Goal: Check status: Check status

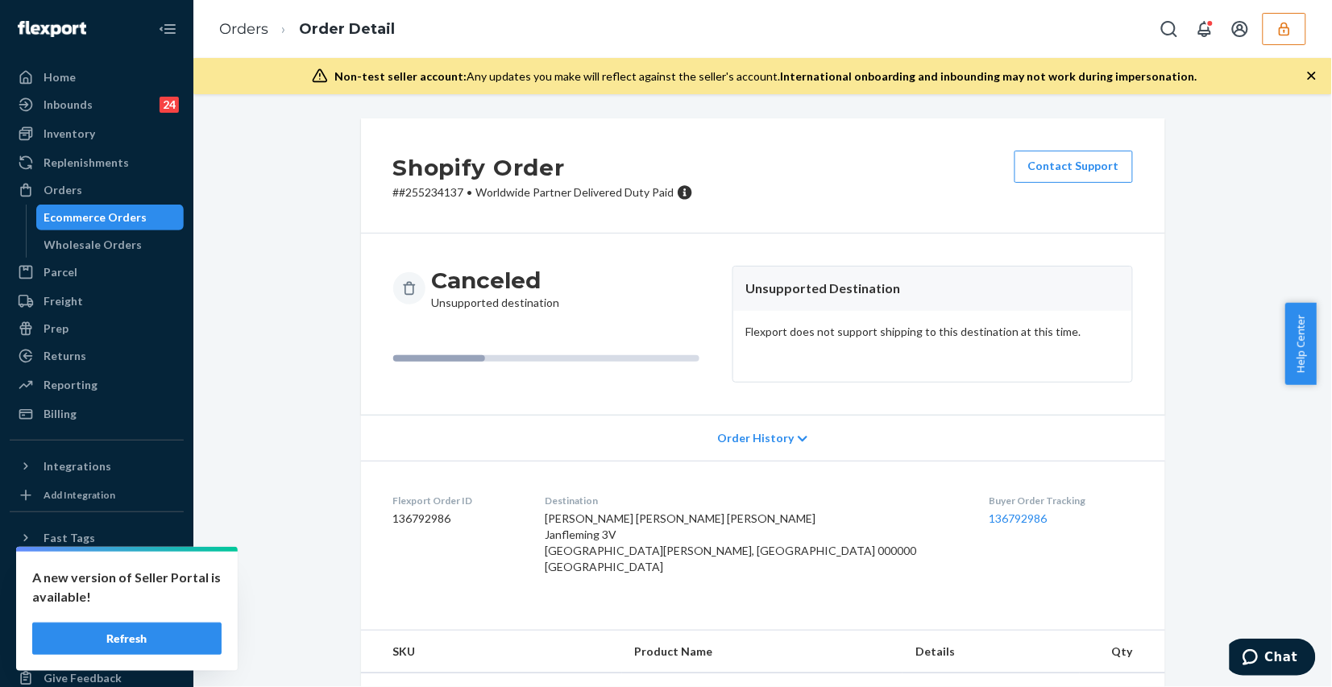
click at [192, 633] on button "Refresh" at bounding box center [126, 639] width 189 height 32
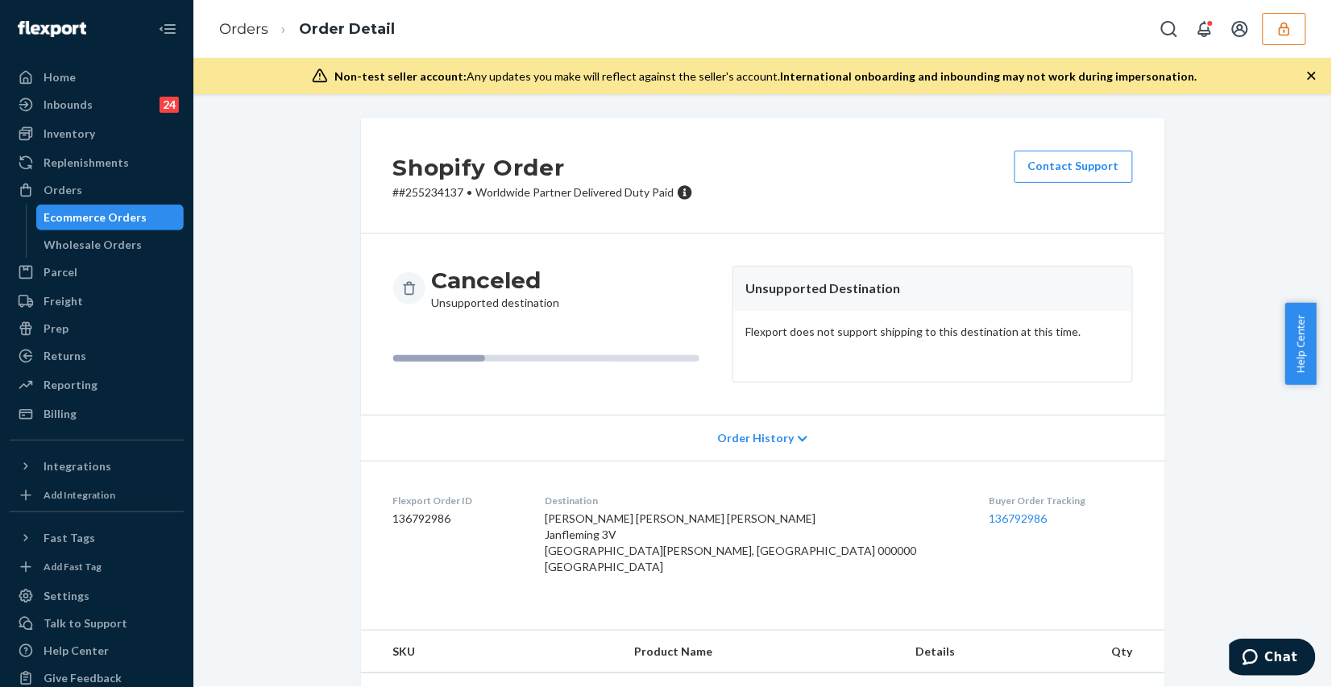
click at [296, 278] on div "Shopify Order # #255234137 • Worldwide Partner Delivered Duty Paid Contact Supp…" at bounding box center [762, 447] width 1114 height 658
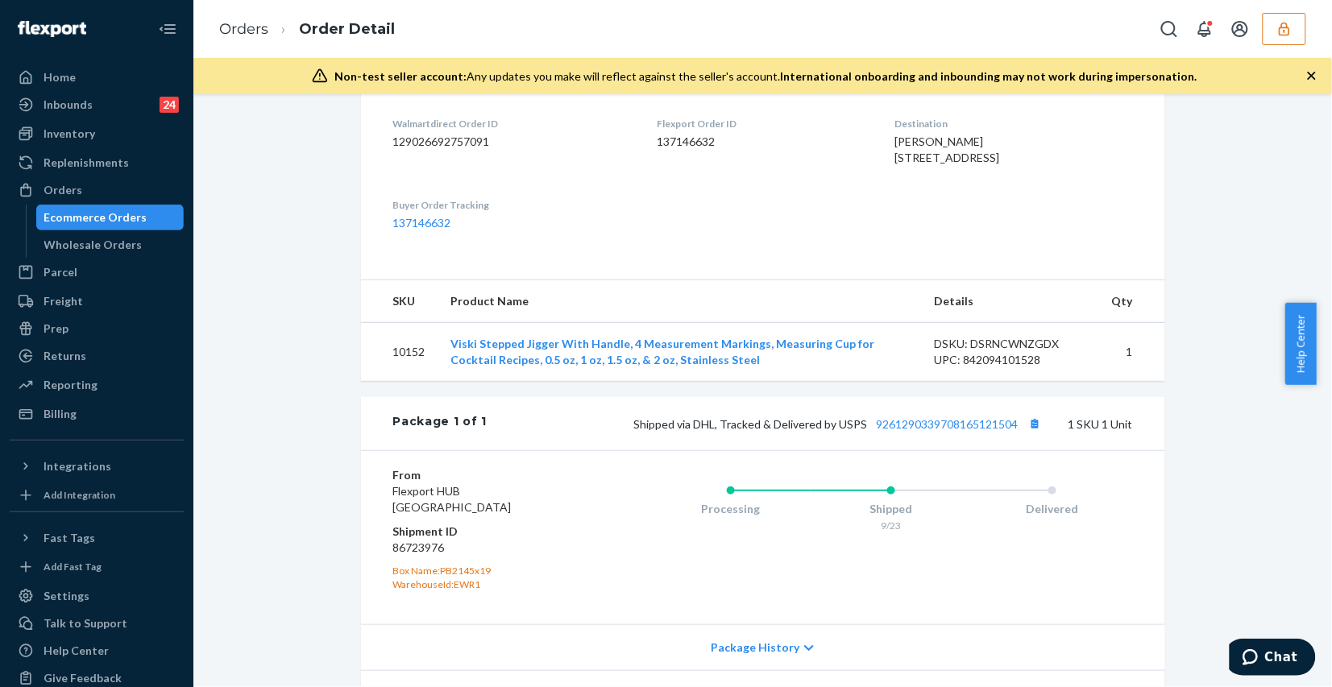
scroll to position [302, 0]
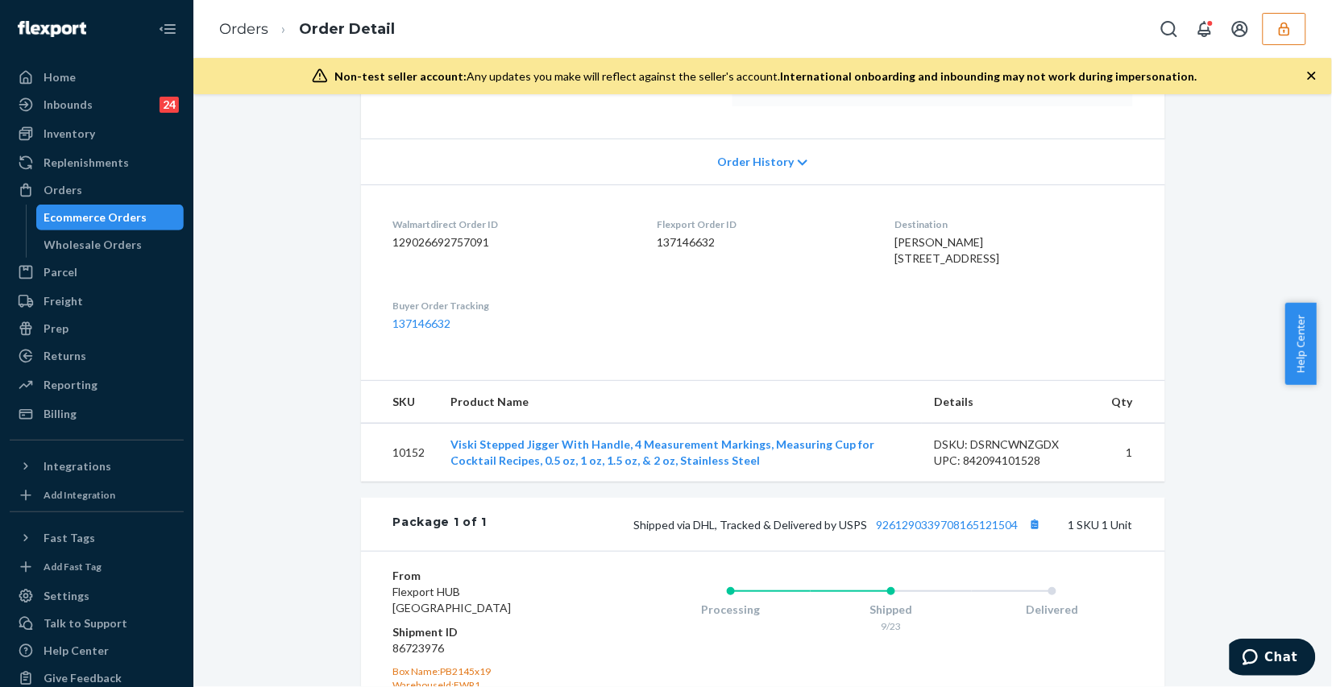
click at [767, 166] on span "Order History" at bounding box center [755, 162] width 77 height 16
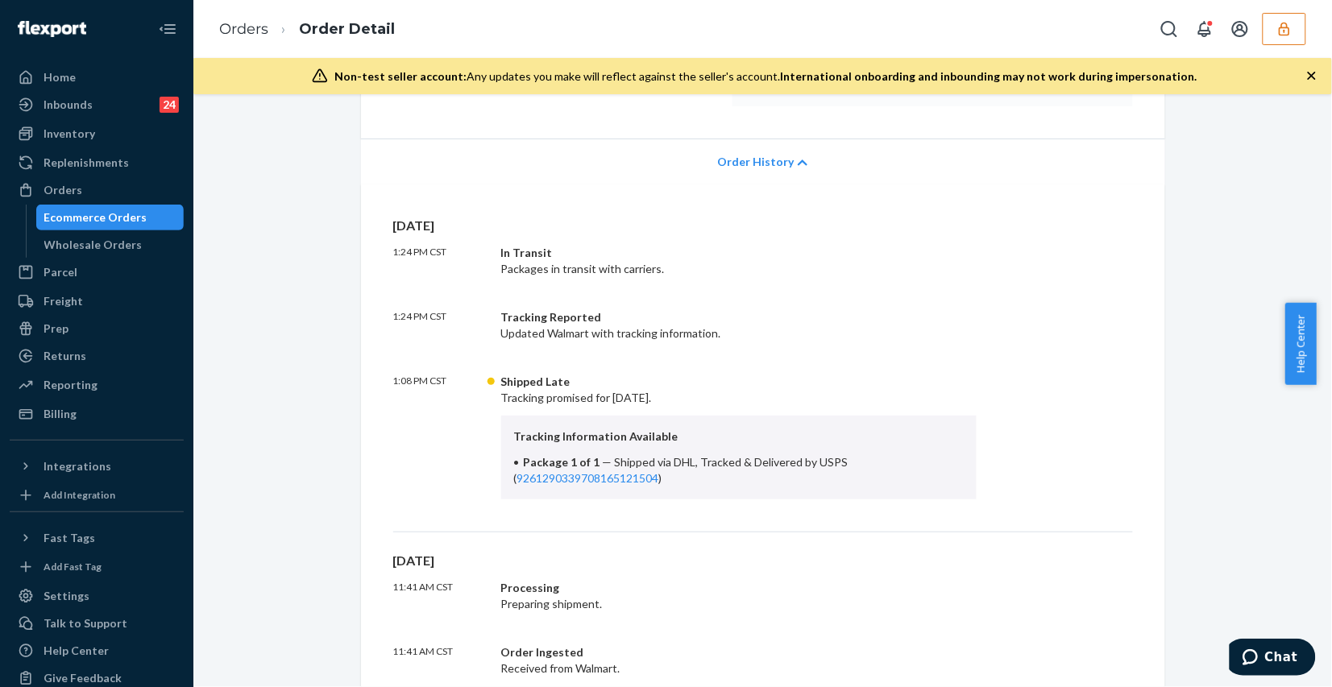
click at [766, 166] on span "Order History" at bounding box center [755, 162] width 77 height 16
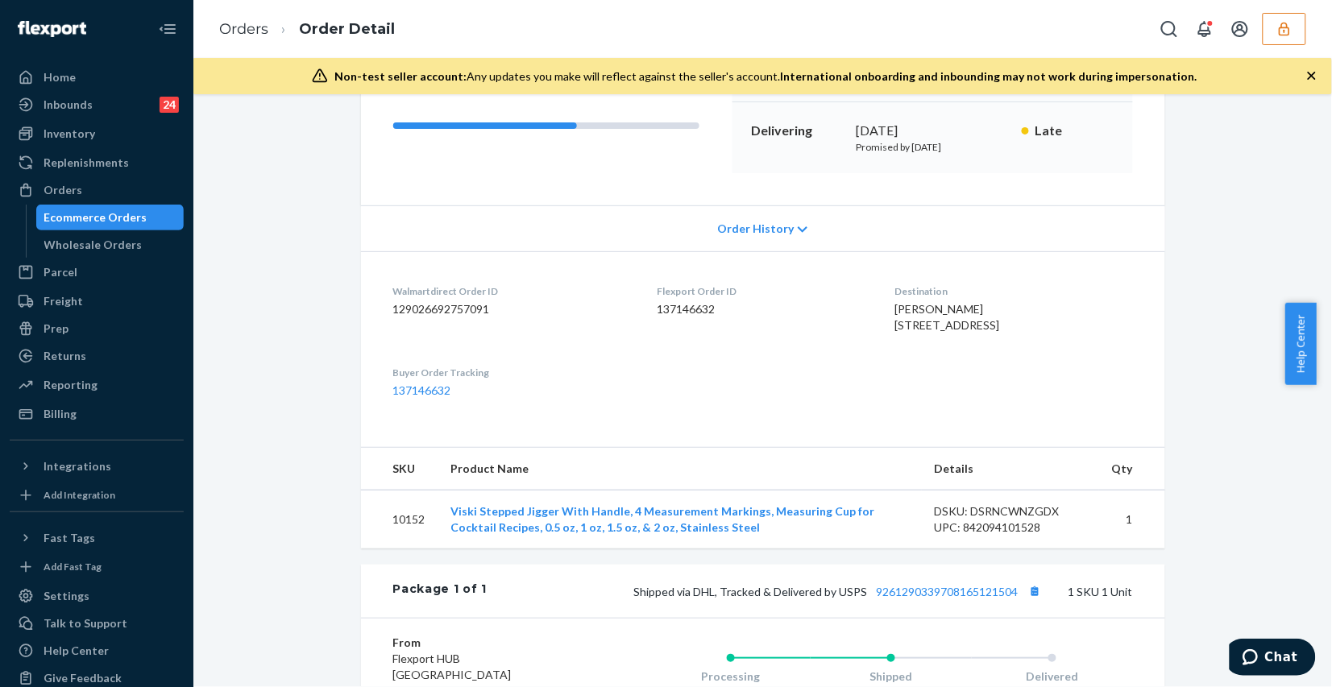
scroll to position [34, 0]
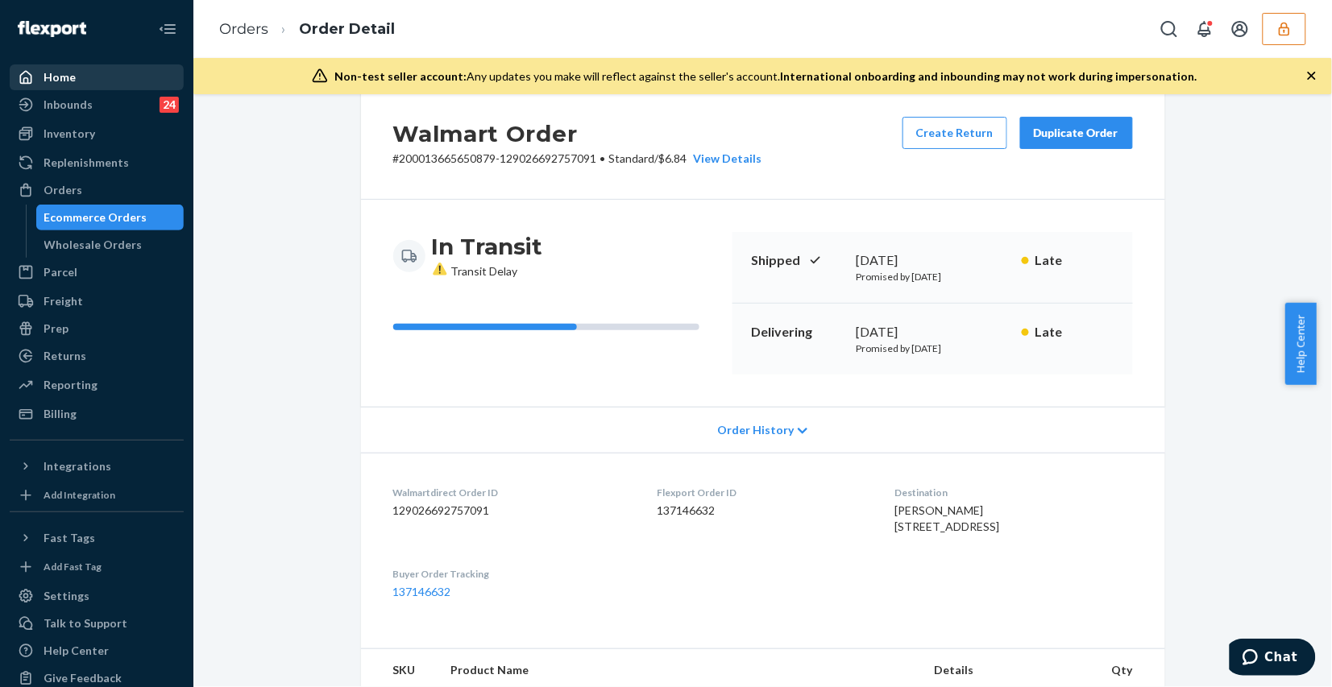
click at [72, 66] on div "Home" at bounding box center [96, 77] width 171 height 23
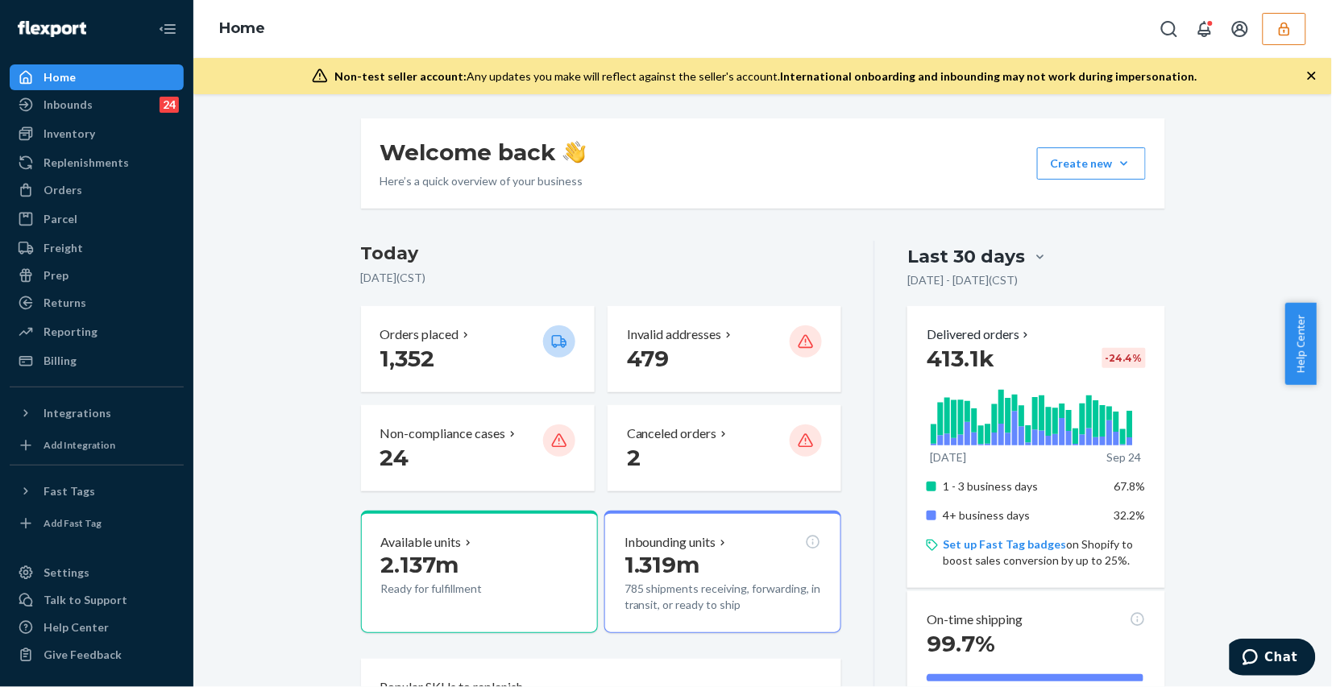
click at [1281, 26] on icon "button" at bounding box center [1284, 29] width 16 height 16
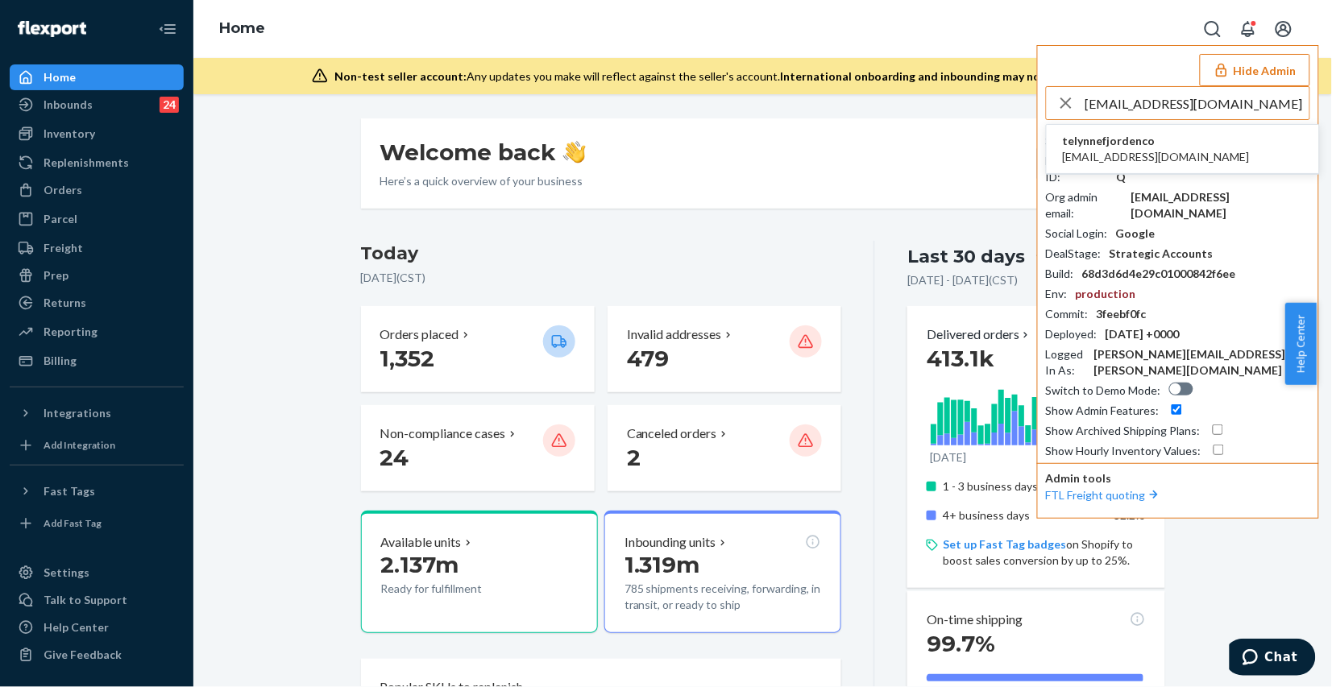
type input "telynne@fjorden.co"
click at [1217, 143] on li "telynnefjordenco telynne@fjorden.co" at bounding box center [1182, 149] width 272 height 49
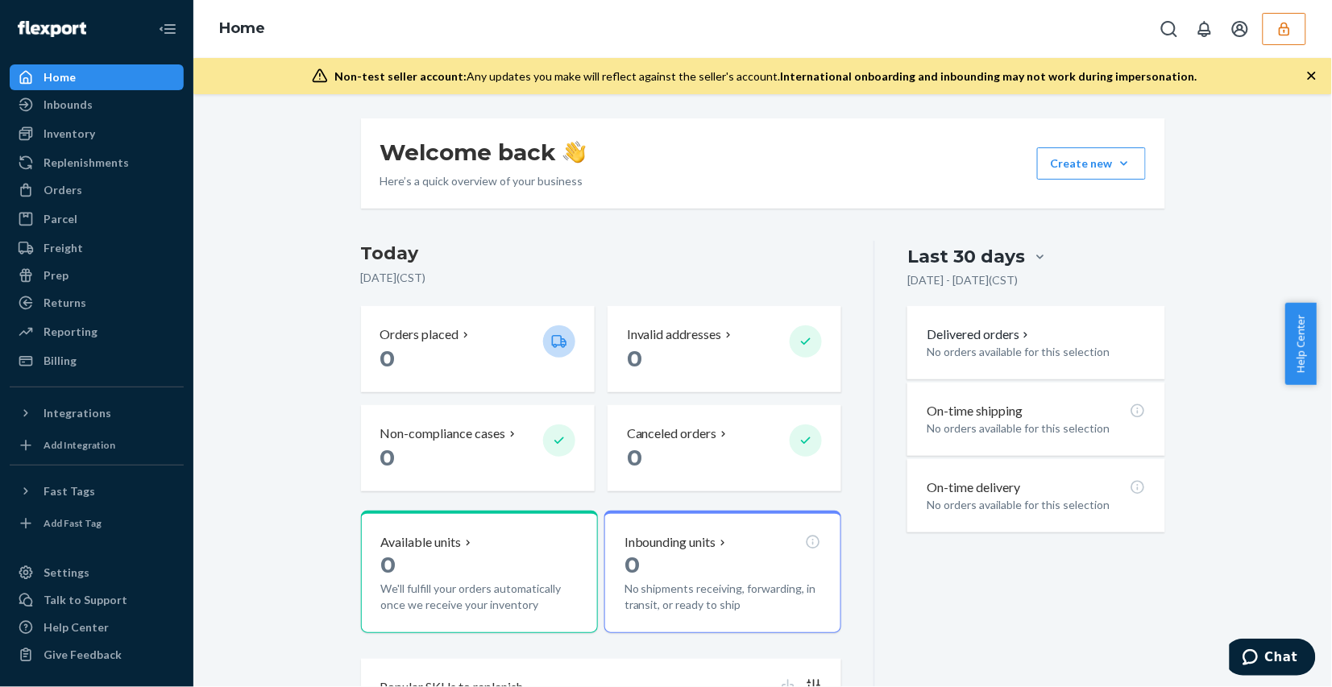
click at [217, 415] on div "Welcome back Here’s a quick overview of your business Create new Create new inb…" at bounding box center [762, 442] width 1114 height 648
click at [1291, 30] on icon "button" at bounding box center [1284, 29] width 16 height 16
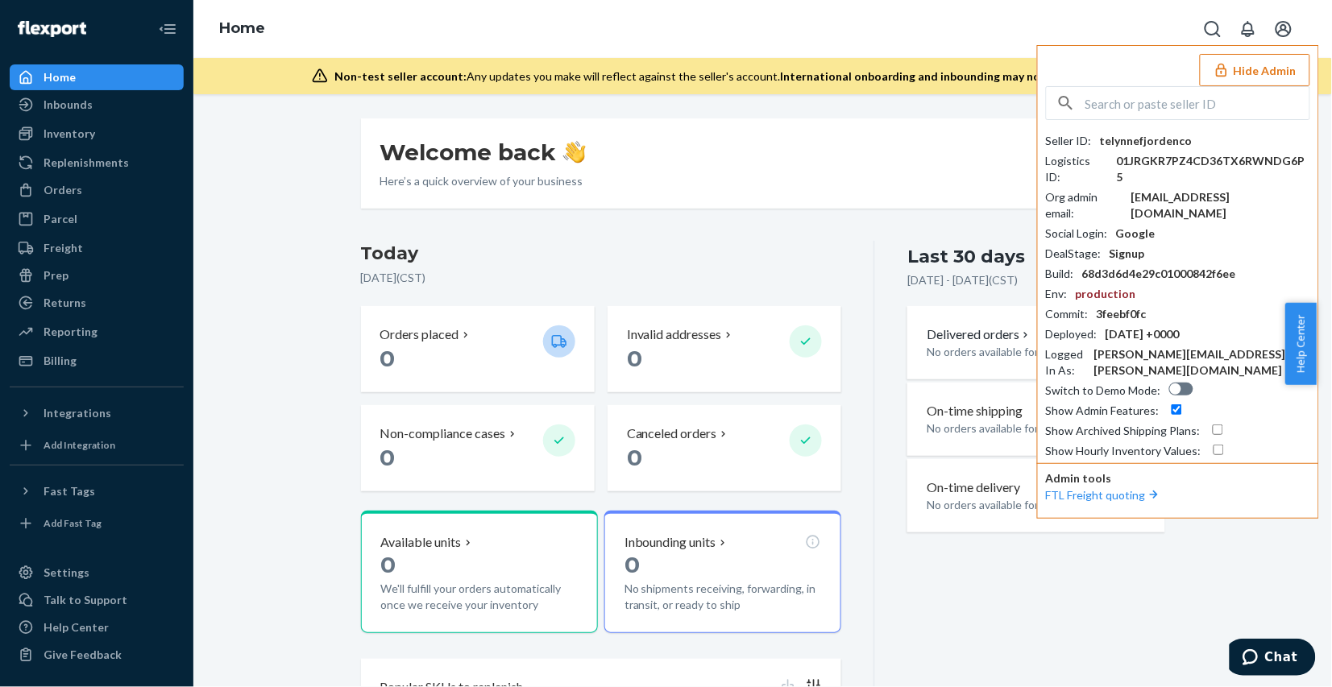
click at [1130, 105] on input "text" at bounding box center [1197, 103] width 224 height 32
paste input "logistics@fjorden.co"
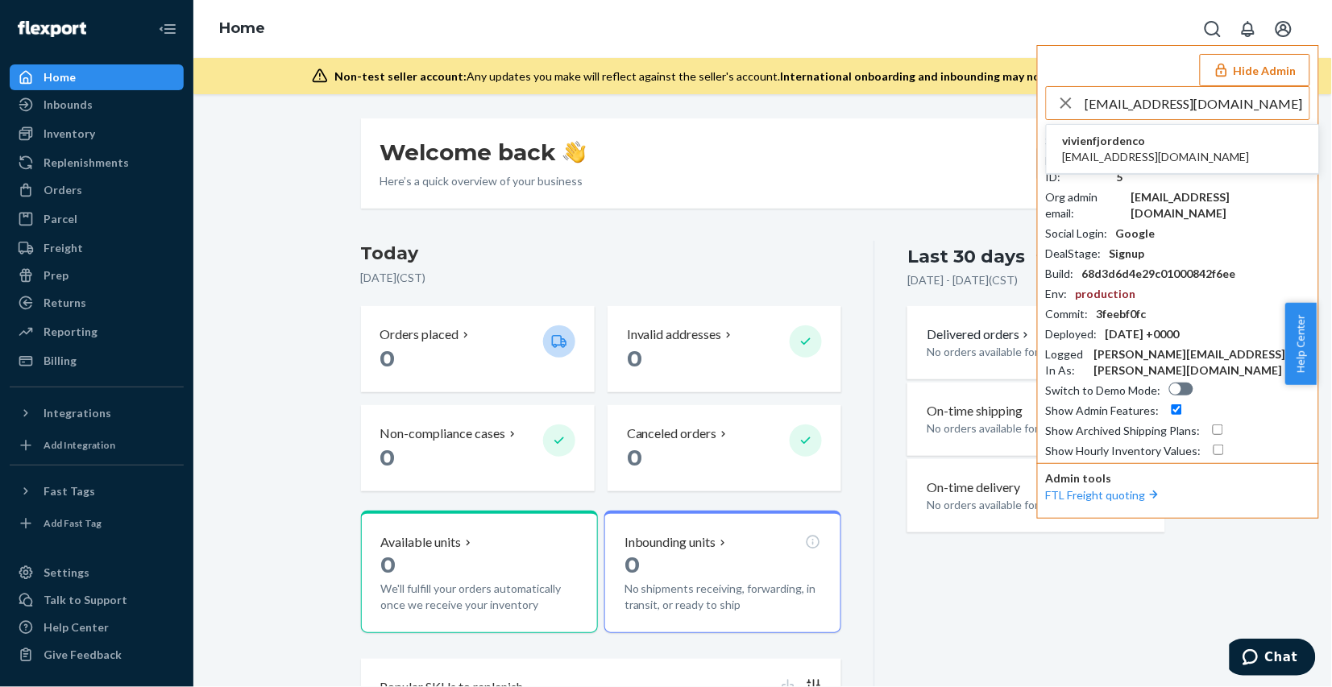
type input "logistics@fjorden.co"
click at [1140, 161] on span "logistics@fjorden.co" at bounding box center [1155, 157] width 187 height 16
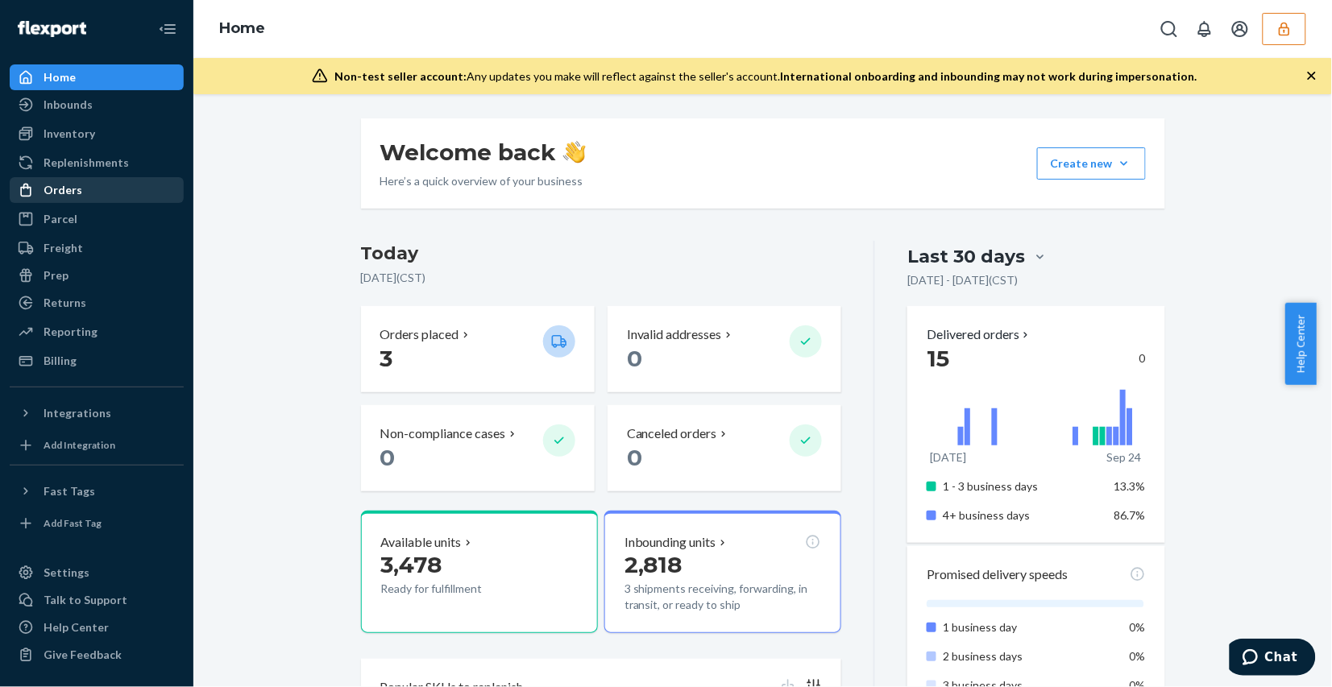
click at [103, 194] on div "Orders" at bounding box center [96, 190] width 171 height 23
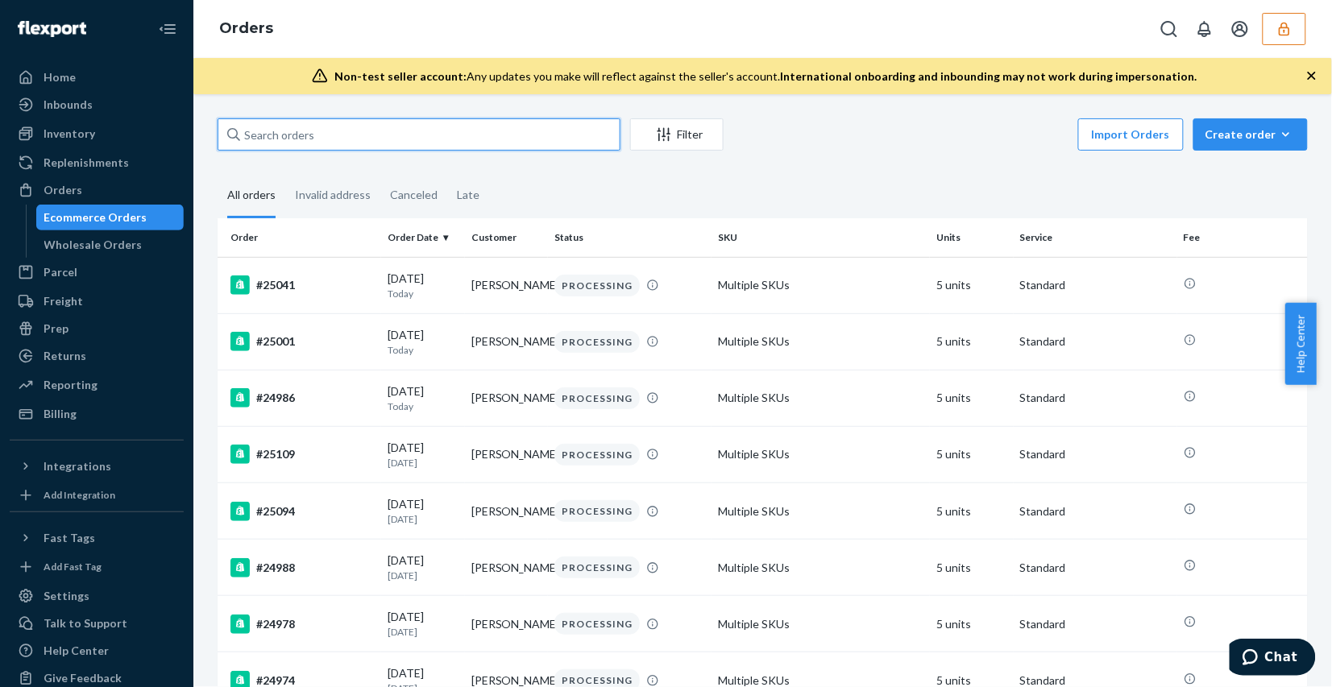
click at [352, 118] on input "text" at bounding box center [418, 134] width 403 height 32
paste input "25077"
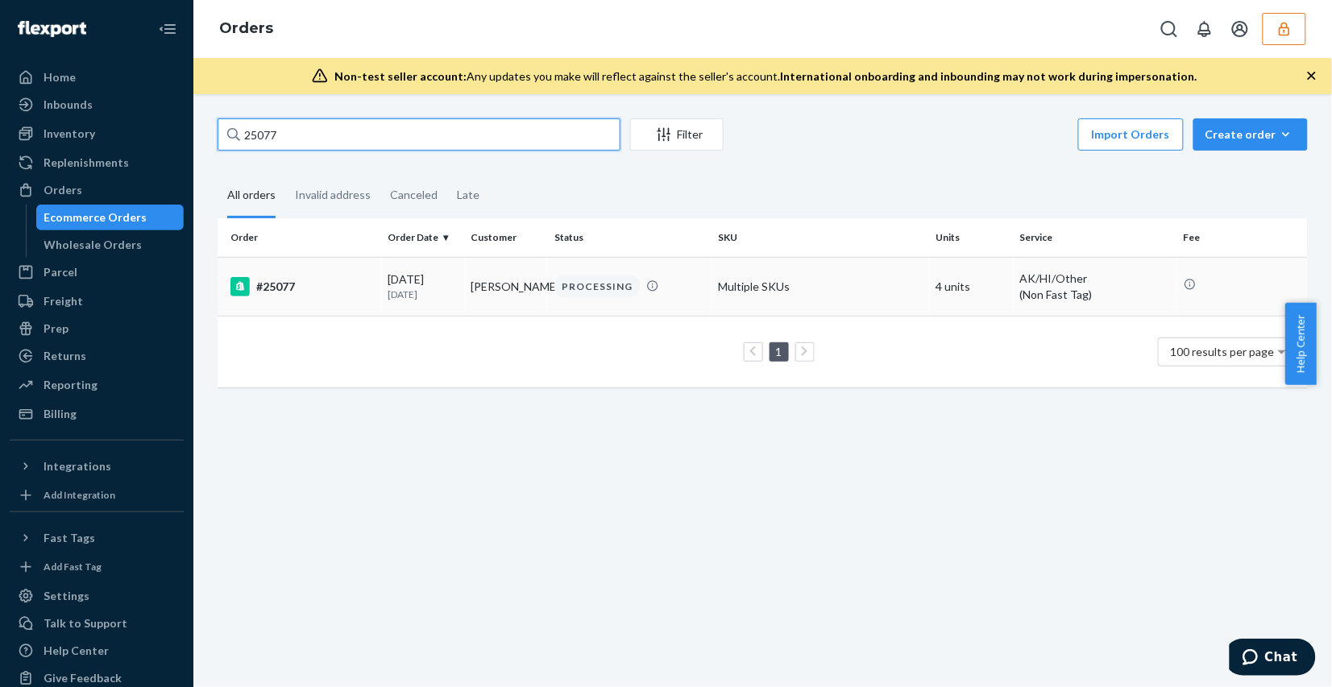
type input "25077"
click at [886, 295] on td "Multiple SKUs" at bounding box center [820, 286] width 218 height 59
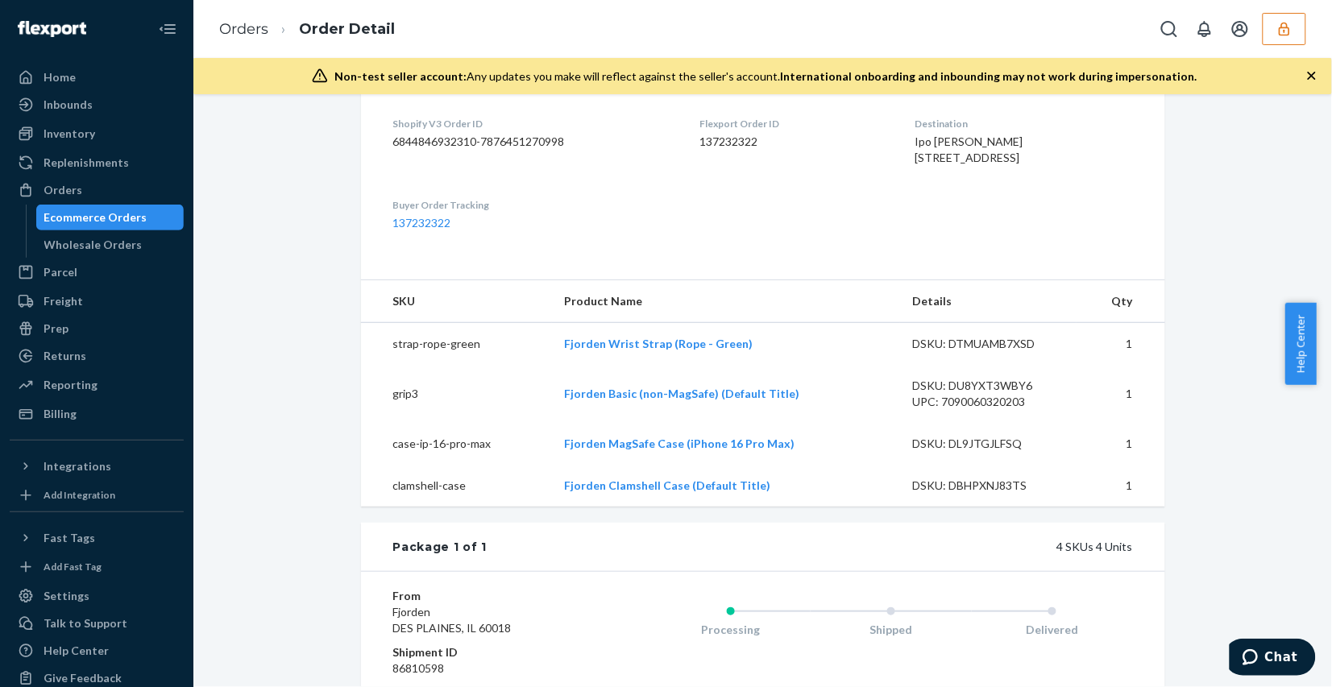
scroll to position [738, 0]
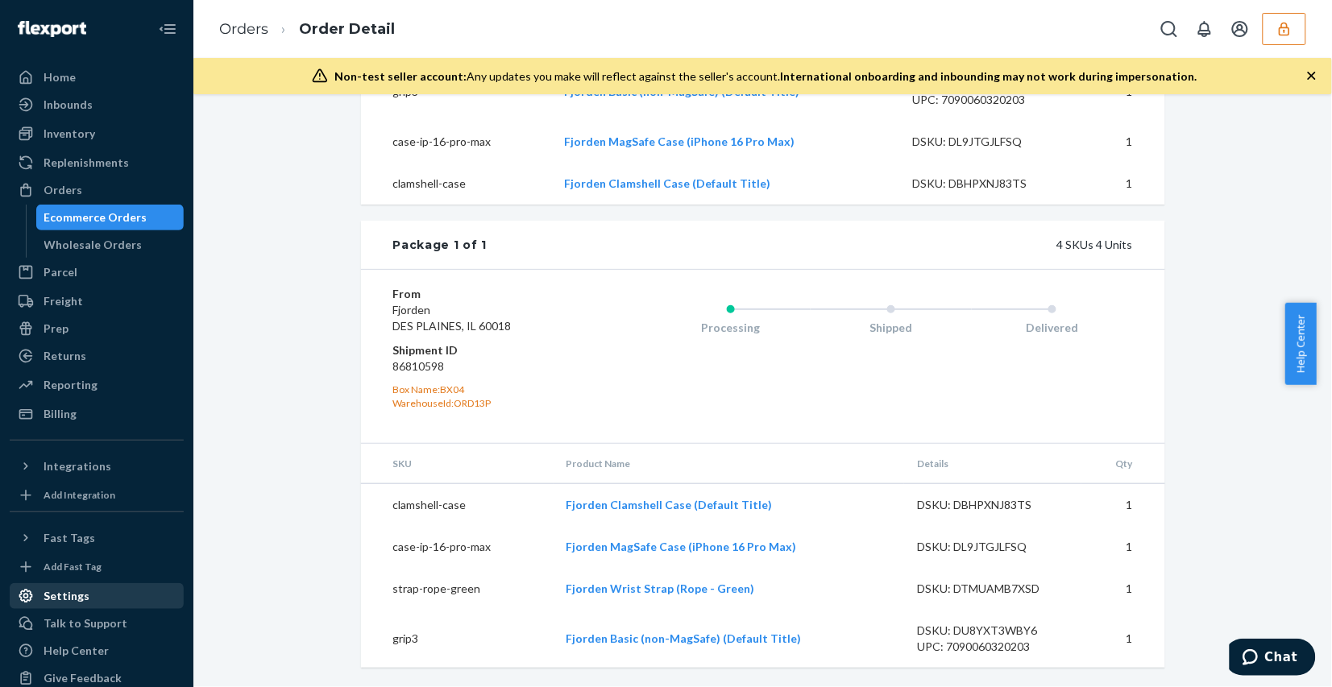
click at [115, 589] on div "Settings" at bounding box center [96, 596] width 171 height 23
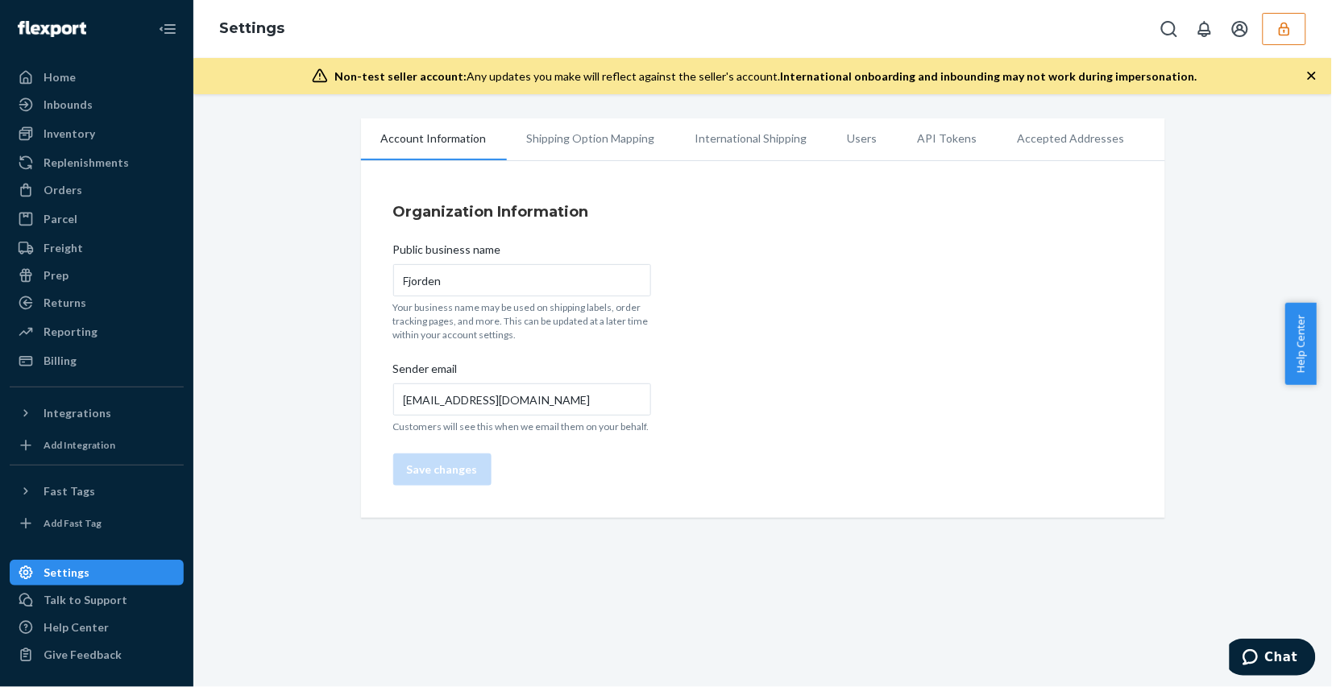
click at [581, 146] on li "Shipping Option Mapping" at bounding box center [591, 138] width 168 height 40
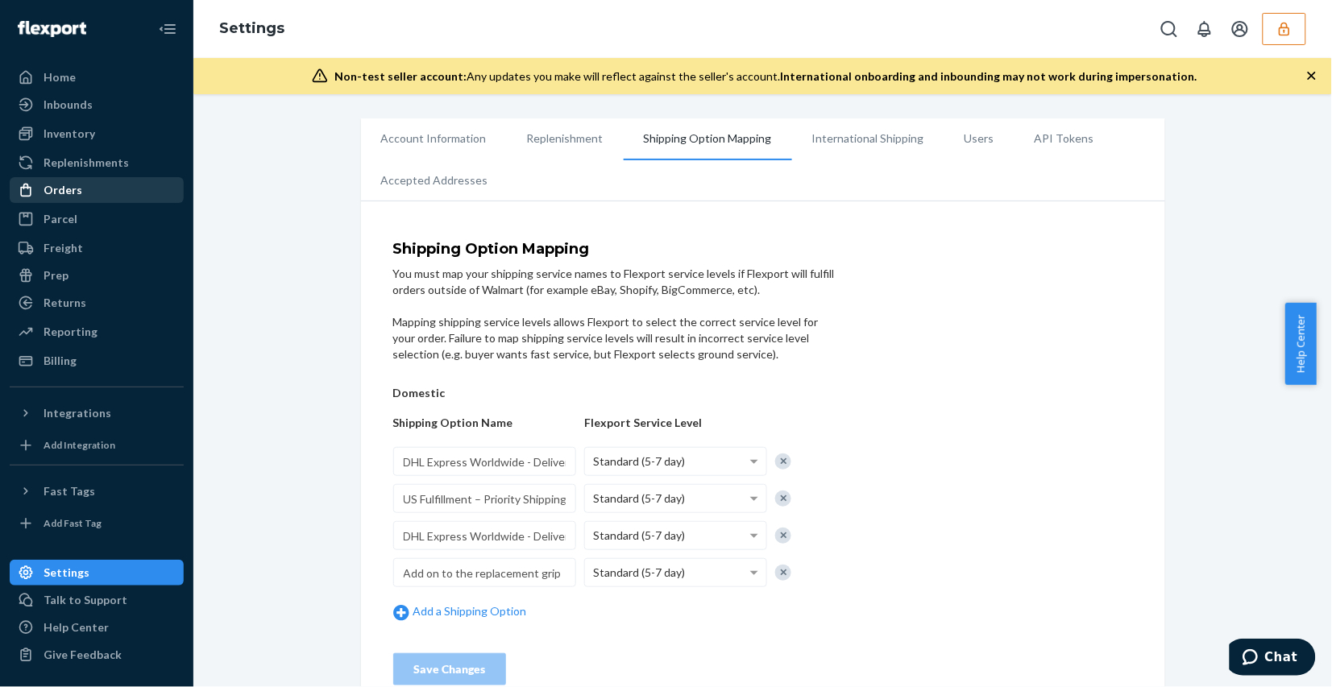
click at [102, 190] on div "Orders" at bounding box center [96, 190] width 171 height 23
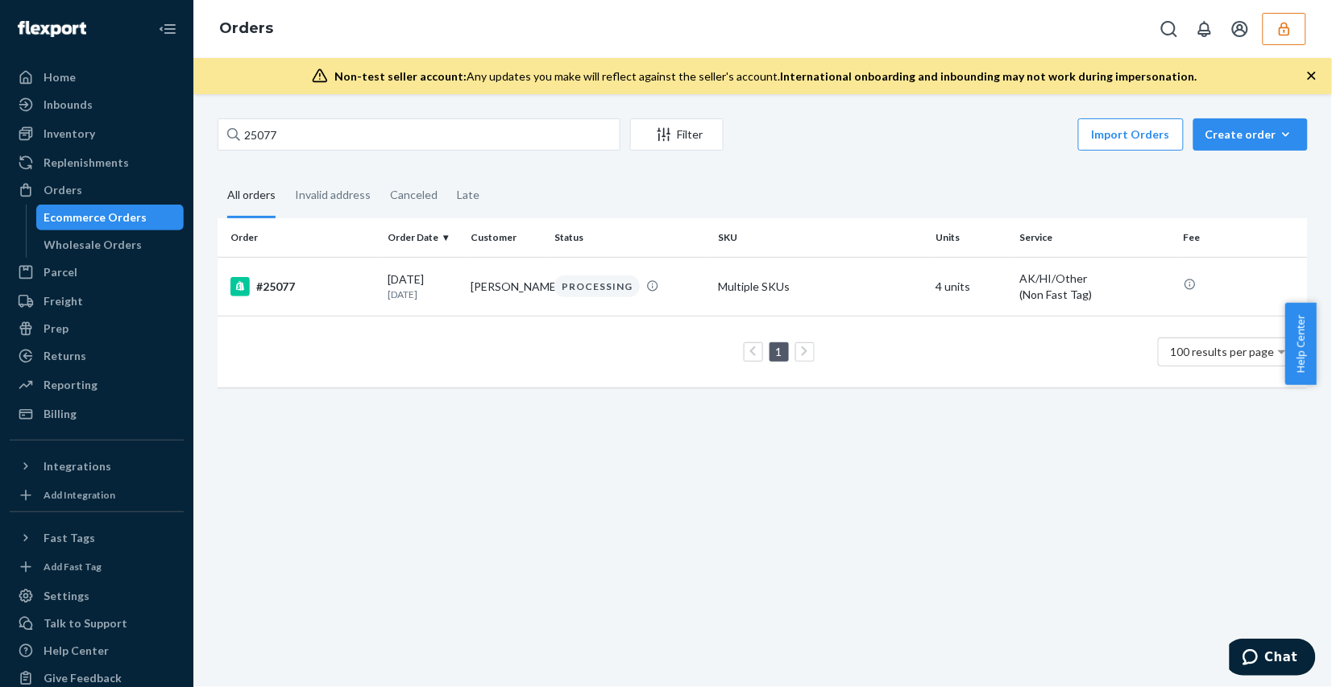
click at [822, 586] on div "25077 Filter Import Orders Create order Ecommerce order Removal order All order…" at bounding box center [762, 390] width 1138 height 593
click at [321, 134] on input "25077" at bounding box center [418, 134] width 403 height 32
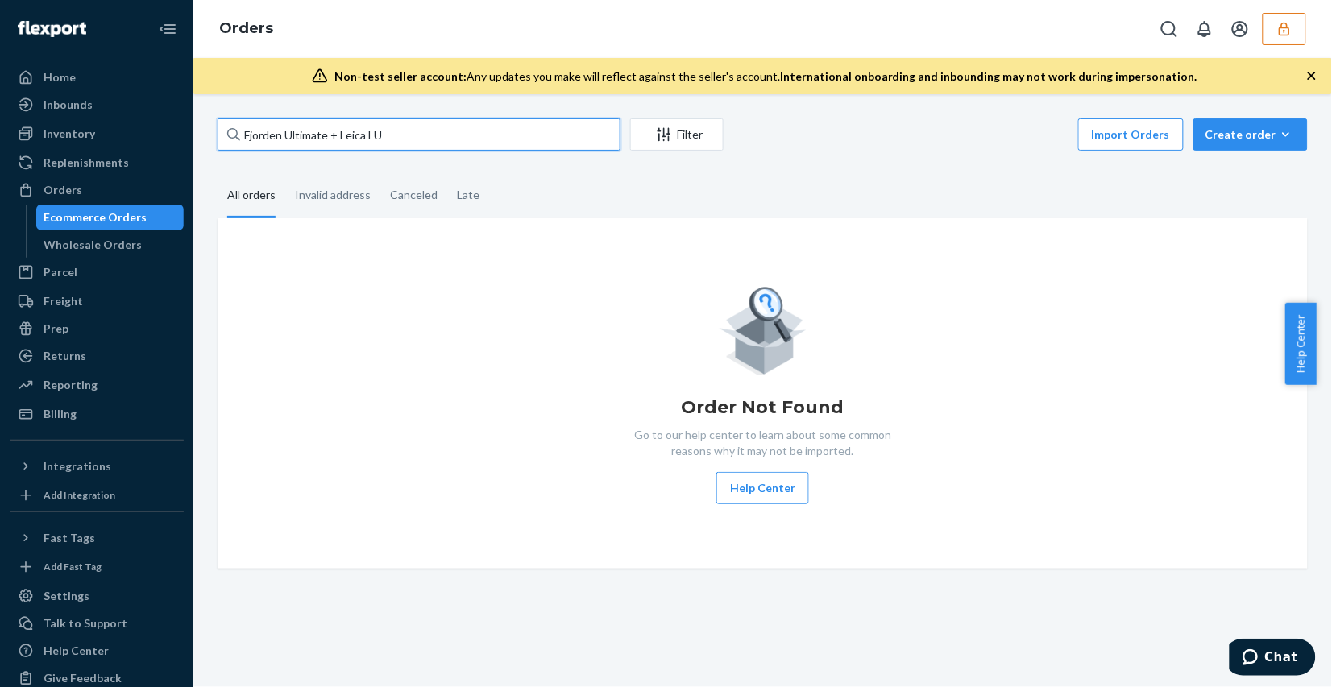
type input "Fjorden Ultimate + Leica LUX"
click at [329, 137] on input "Fjorden Ultimate + Leica LUX" at bounding box center [418, 134] width 403 height 32
